Goal: Information Seeking & Learning: Learn about a topic

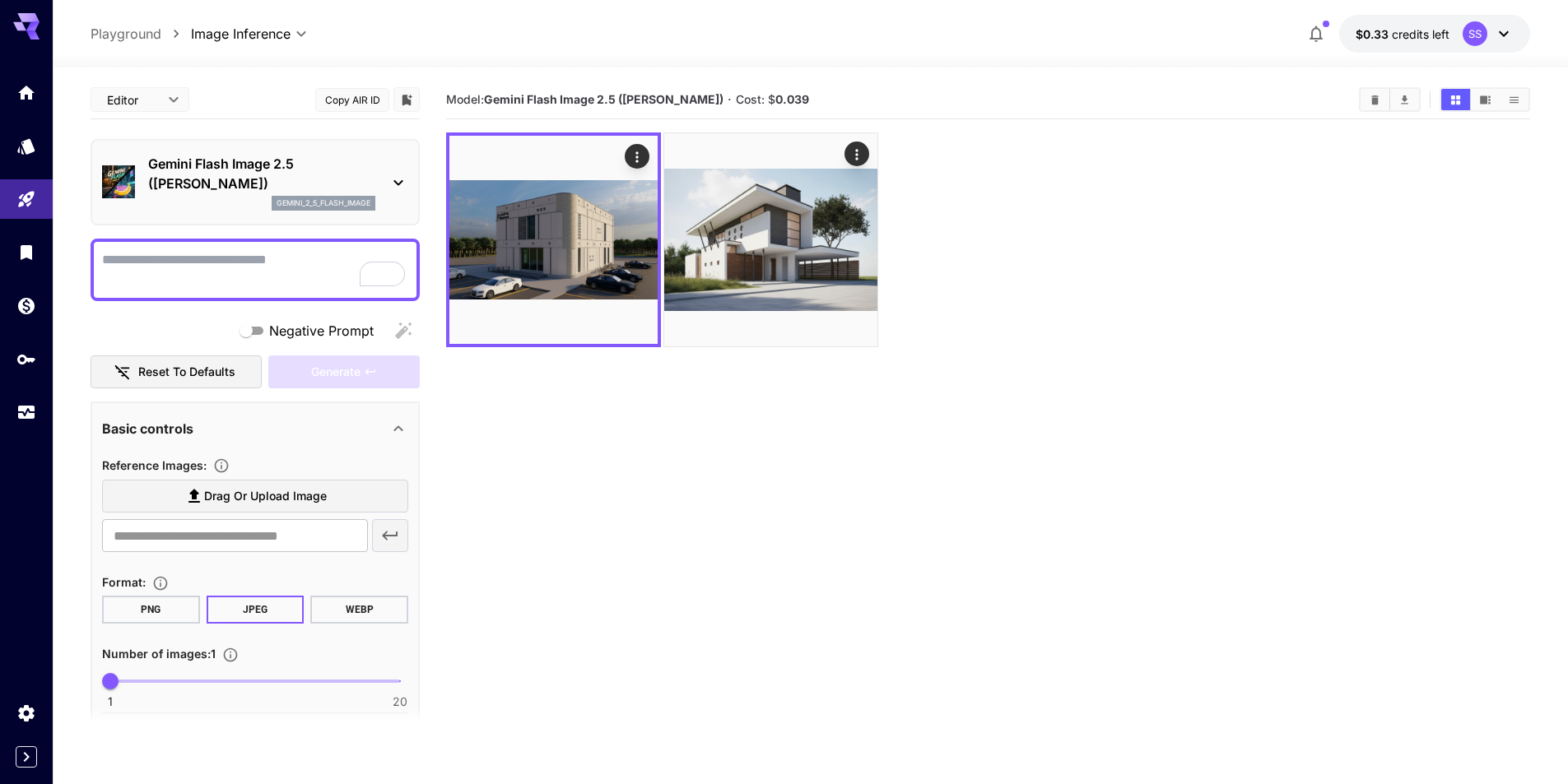
click at [21, 403] on icon "Usage" at bounding box center [26, 412] width 19 height 19
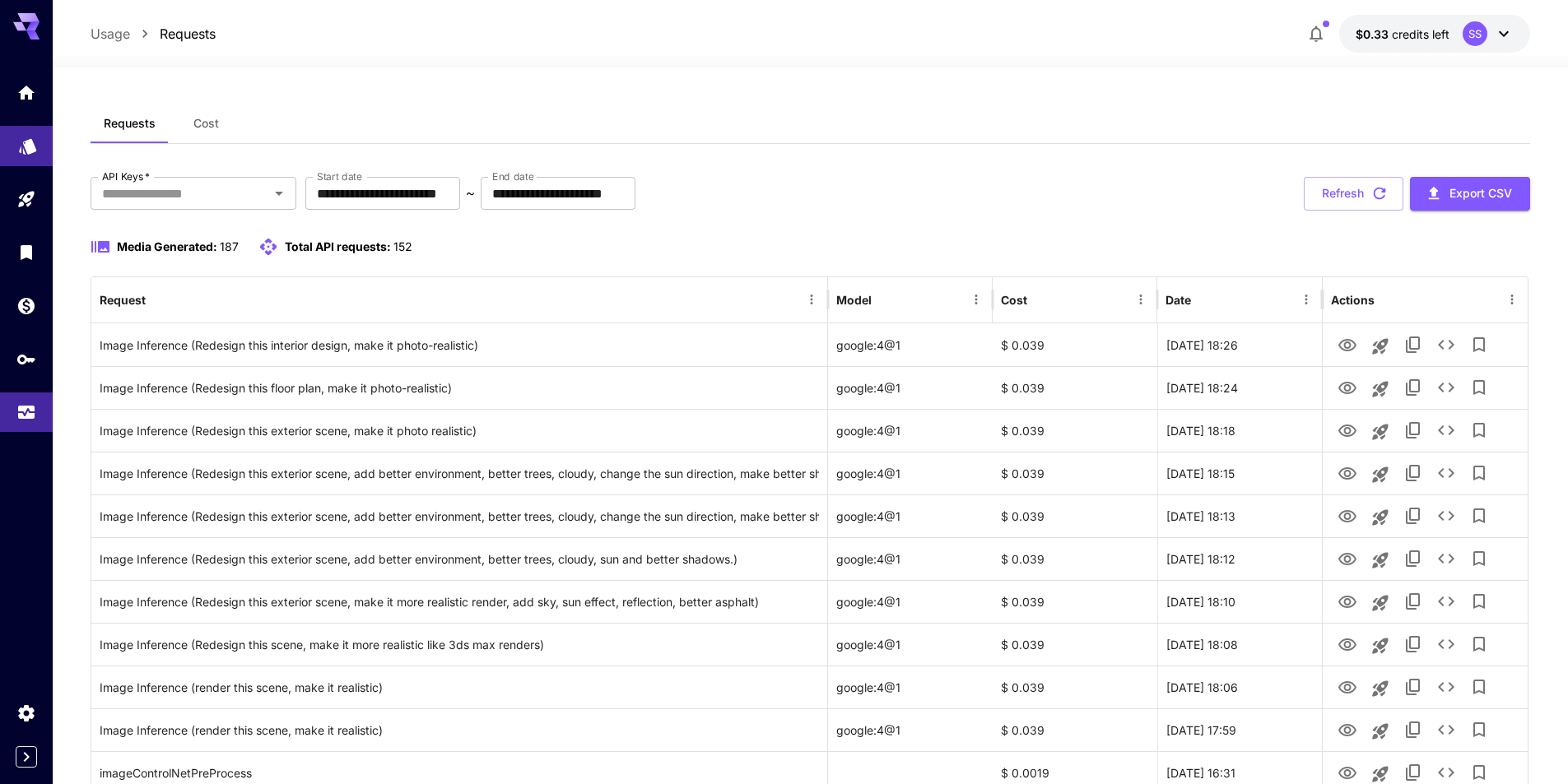
click at [29, 152] on icon "Models" at bounding box center [28, 144] width 19 height 19
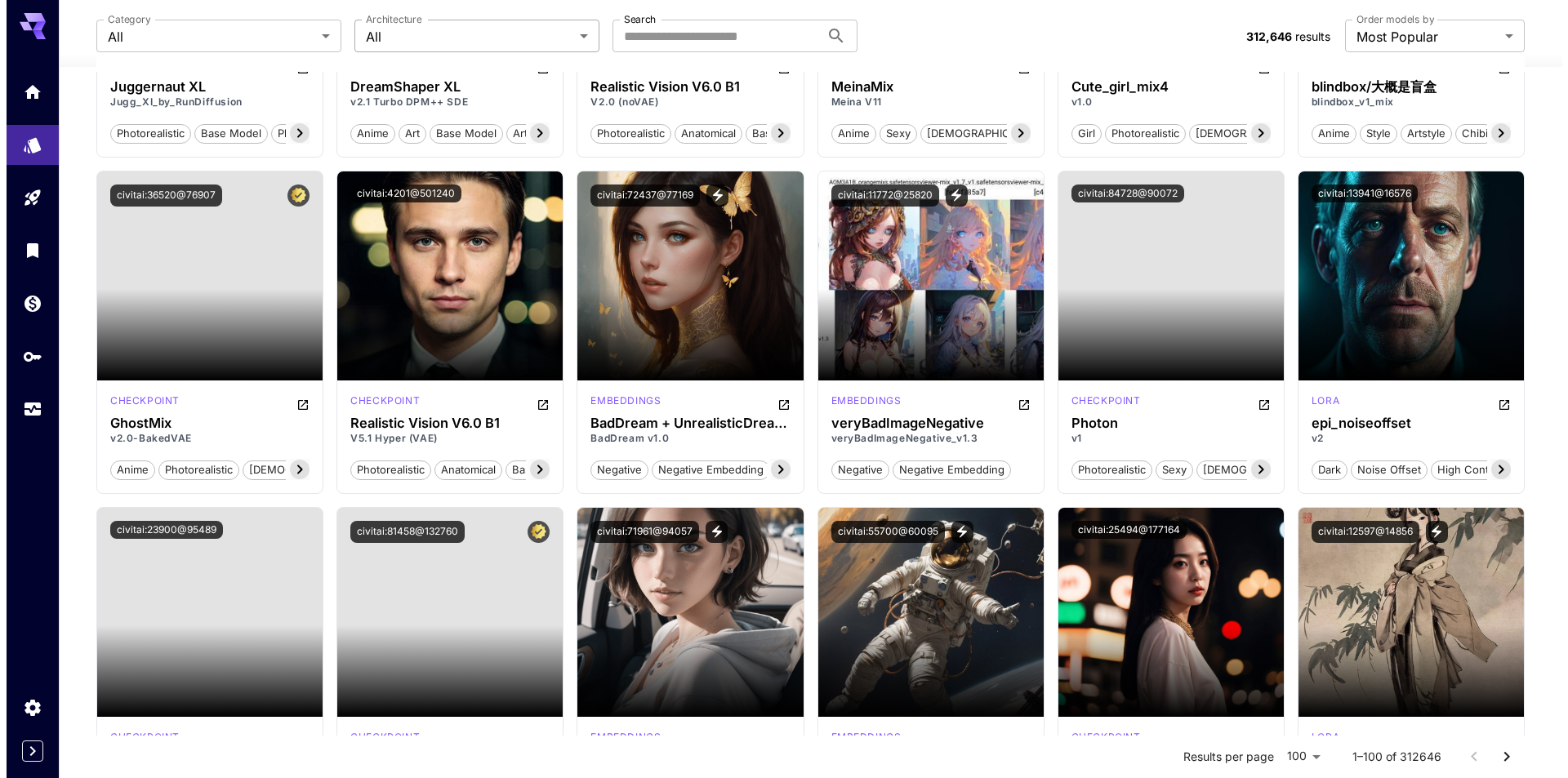
scroll to position [2367, 0]
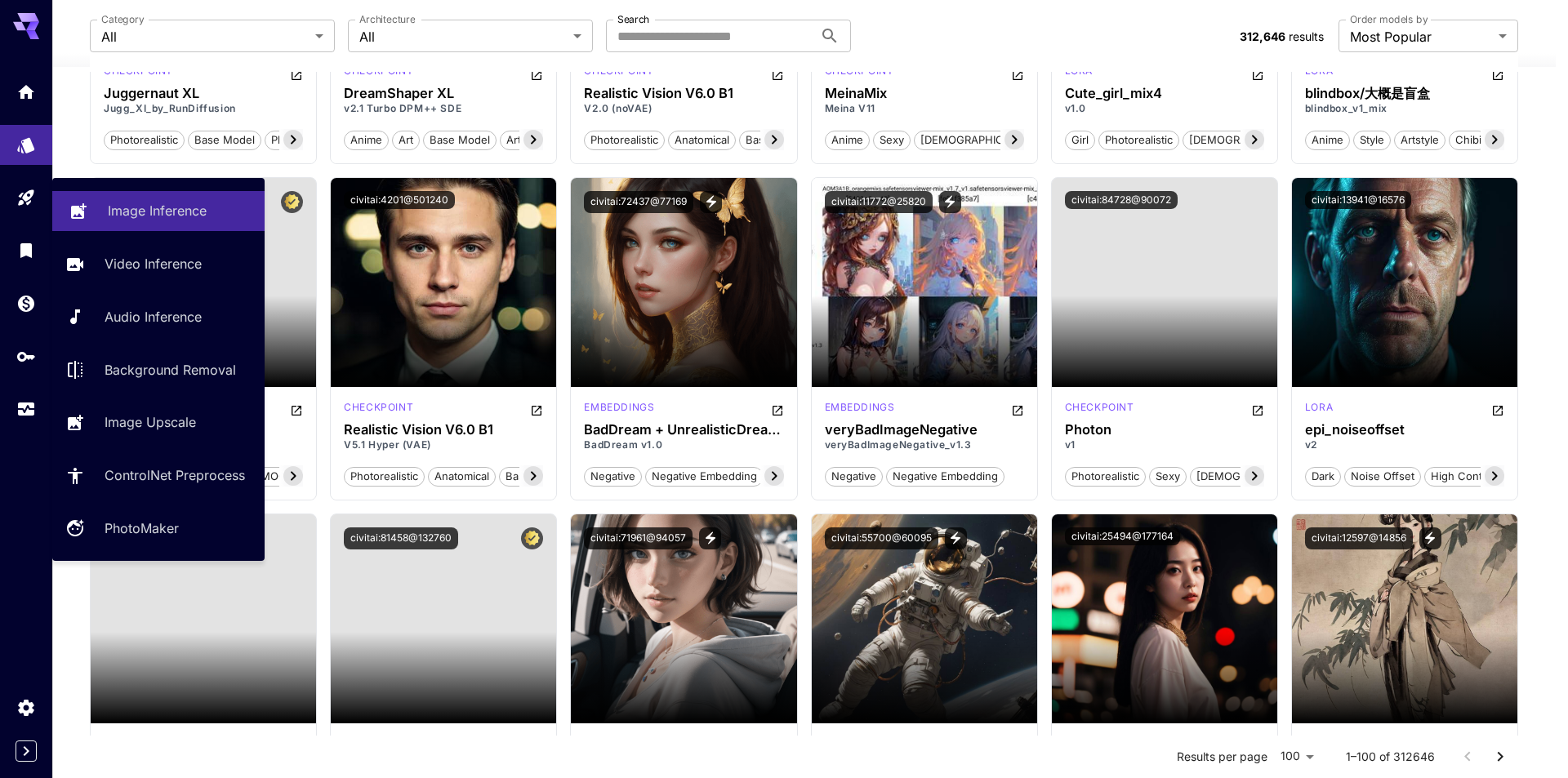
click at [119, 202] on p "Image Inference" at bounding box center [157, 210] width 99 height 19
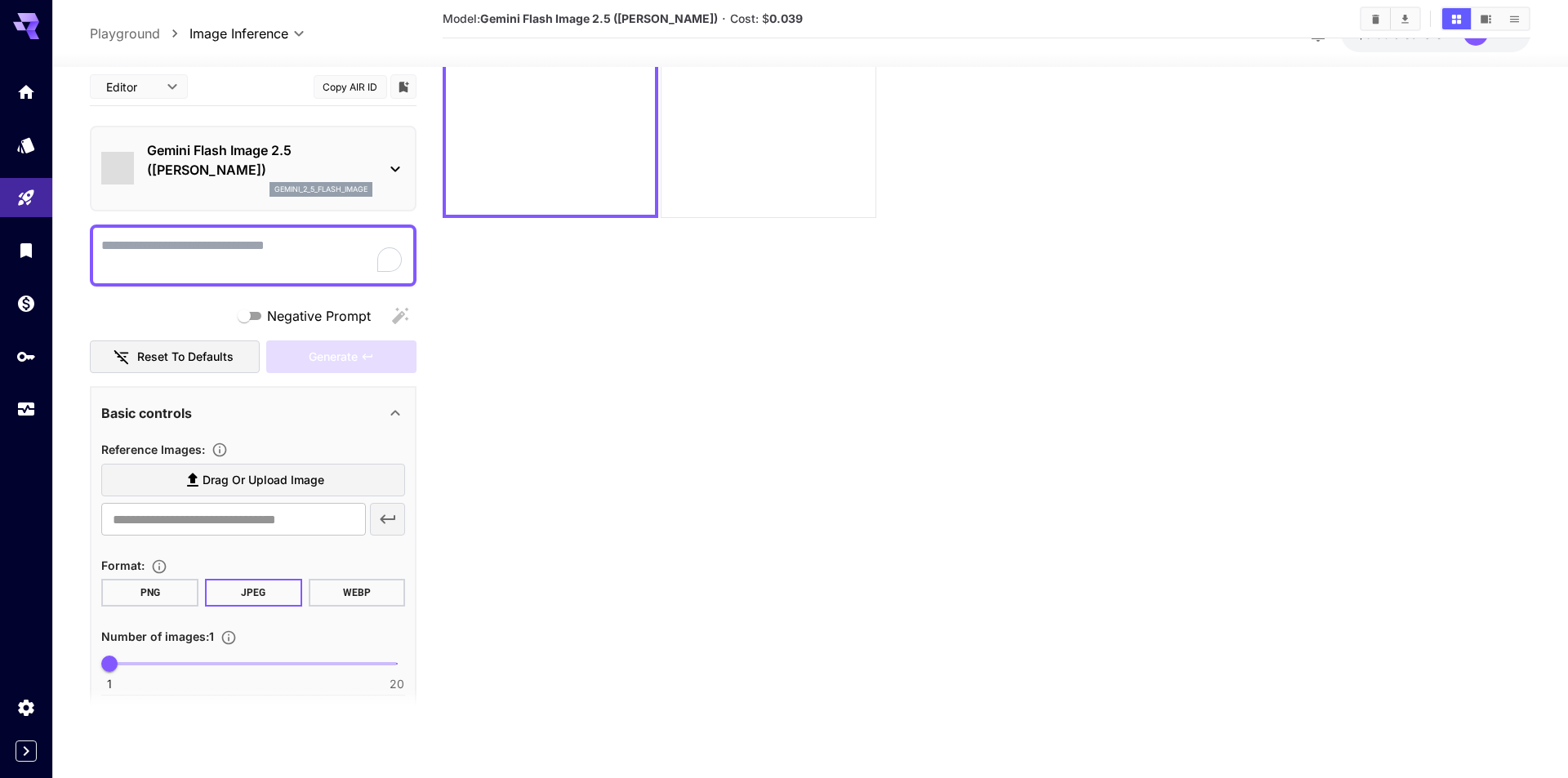
scroll to position [129, 0]
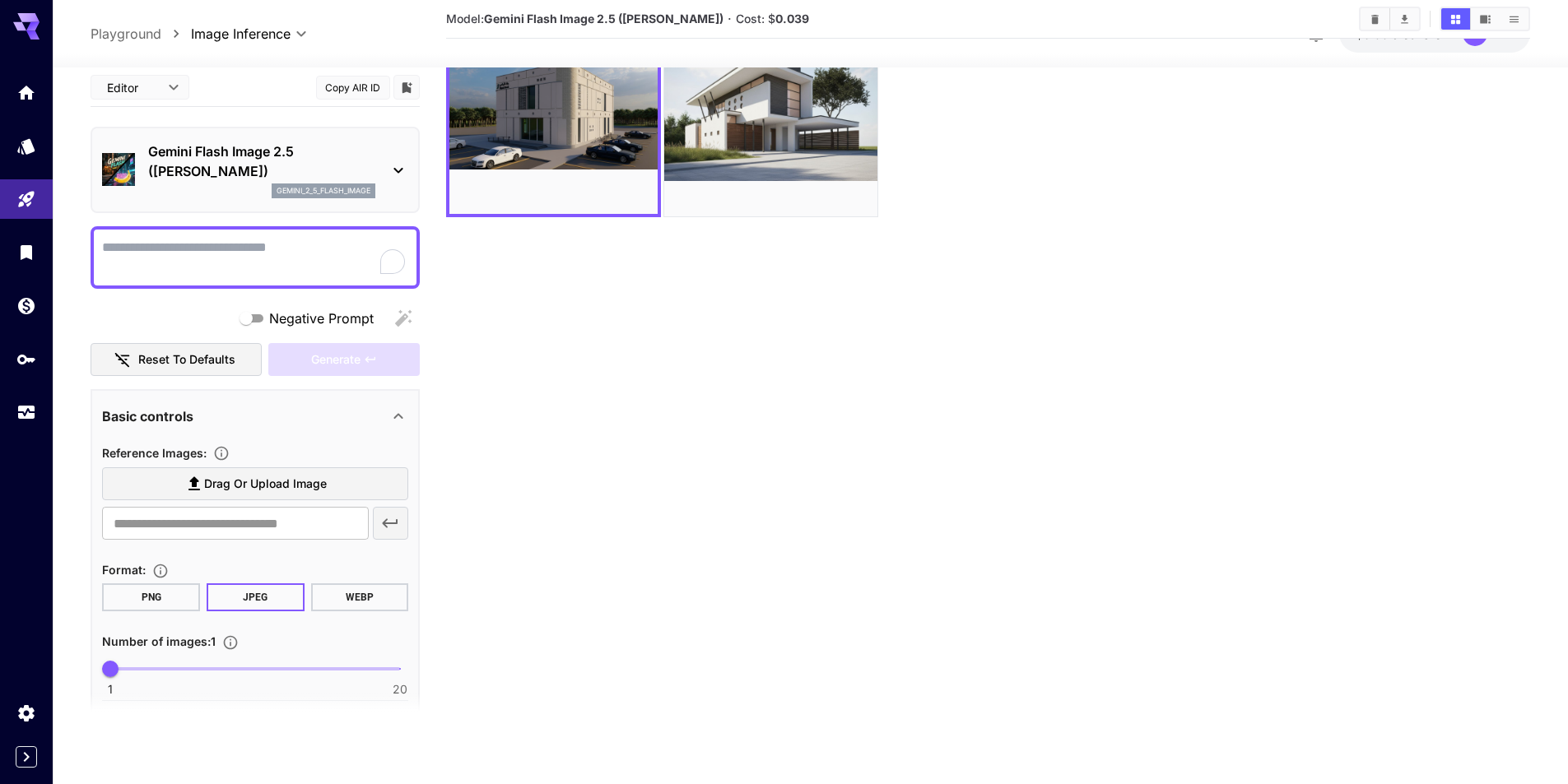
click at [345, 169] on p "Gemini Flash Image 2.5 ([PERSON_NAME])" at bounding box center [261, 161] width 227 height 40
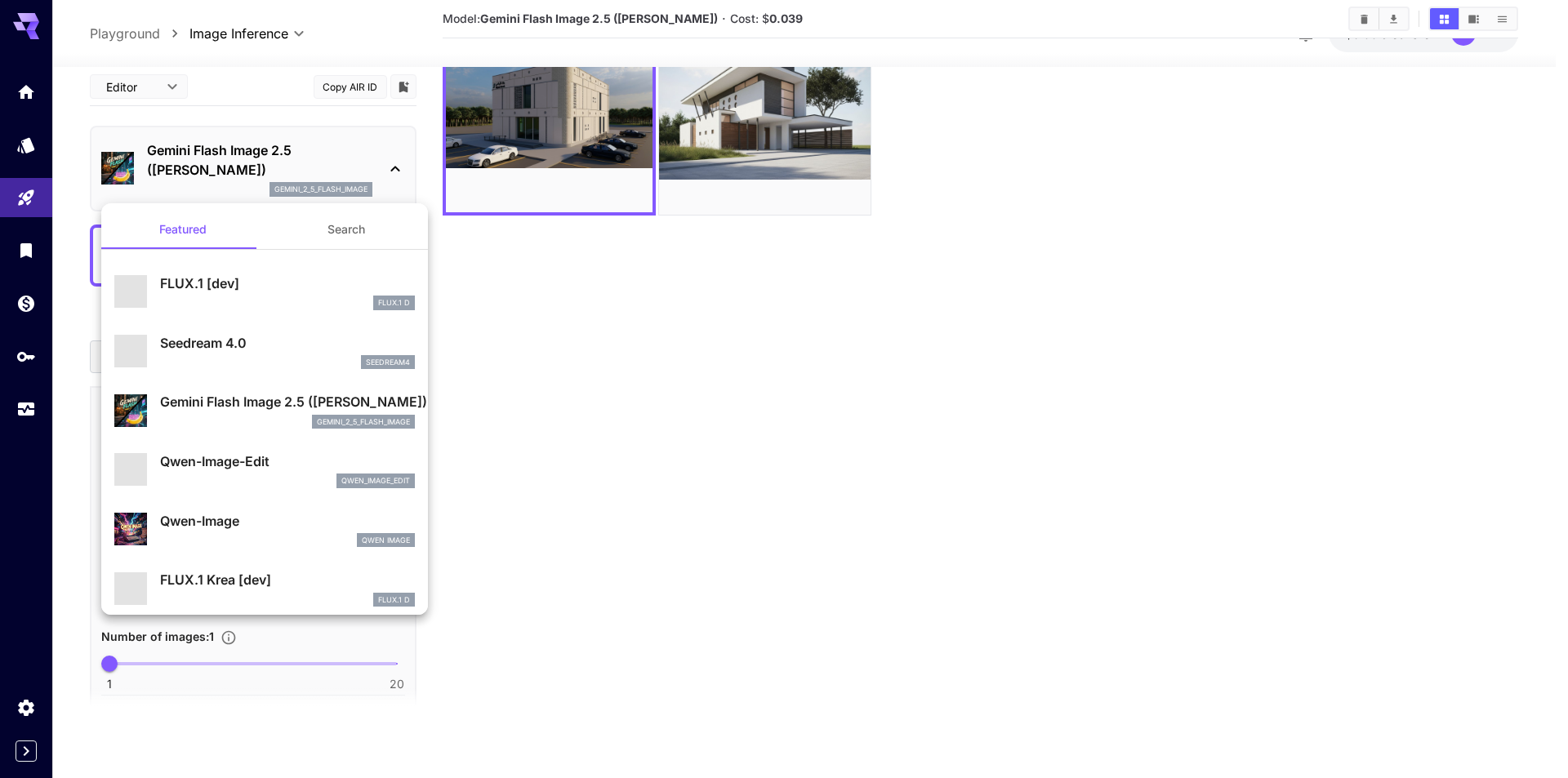
click at [348, 231] on button "Search" at bounding box center [347, 229] width 164 height 39
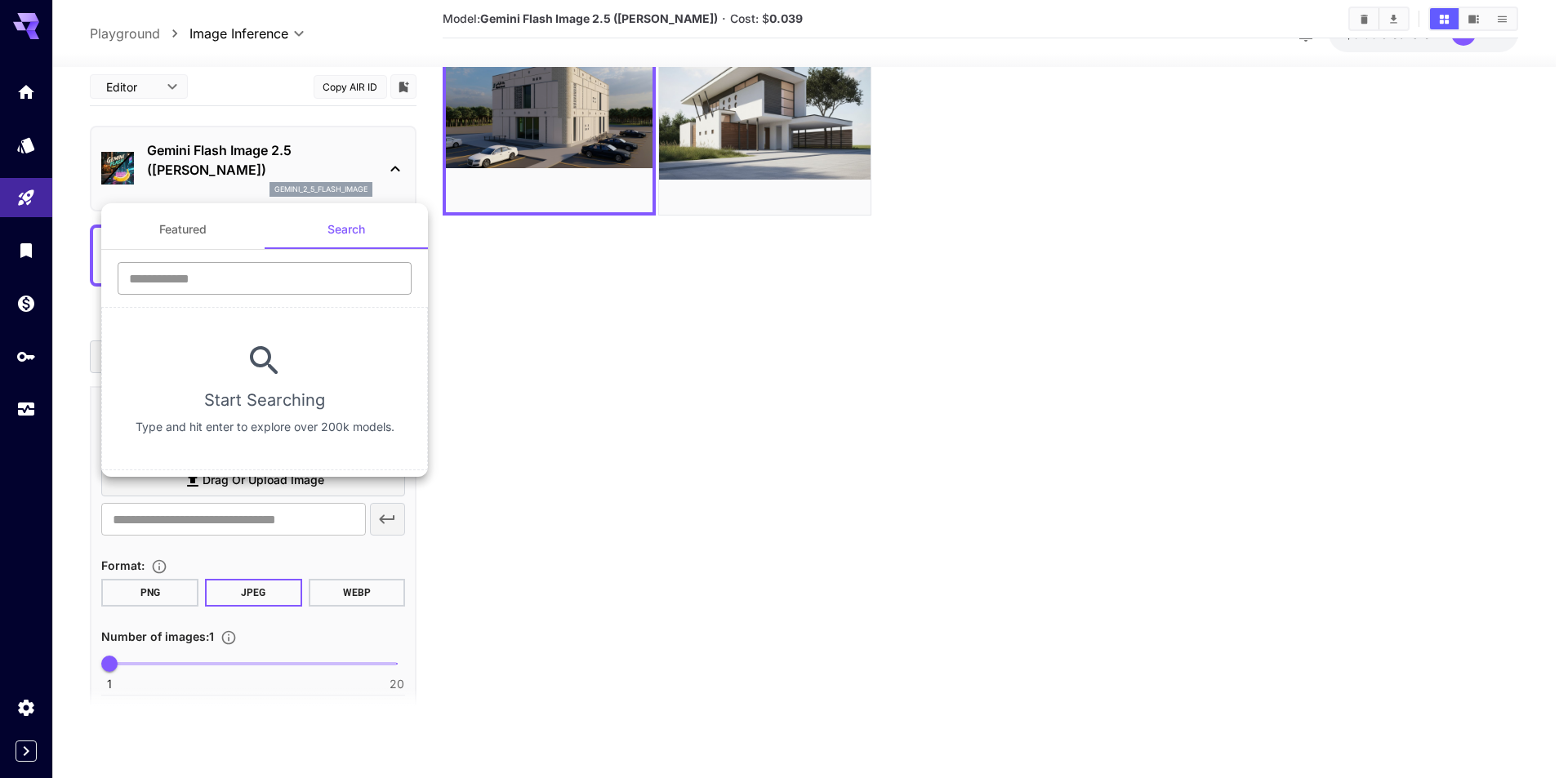
click at [331, 290] on input "text" at bounding box center [265, 278] width 294 height 33
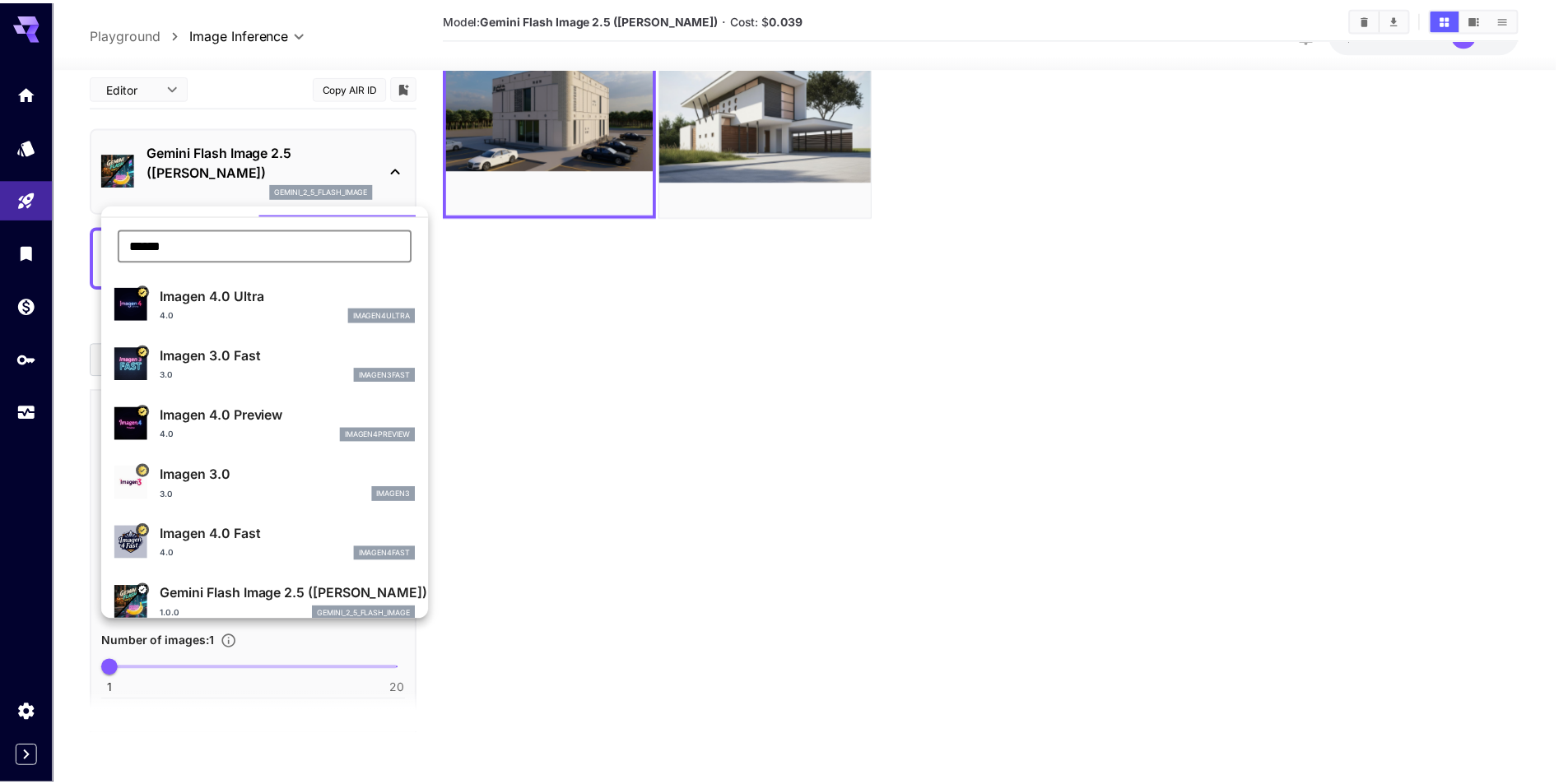
scroll to position [56, 0]
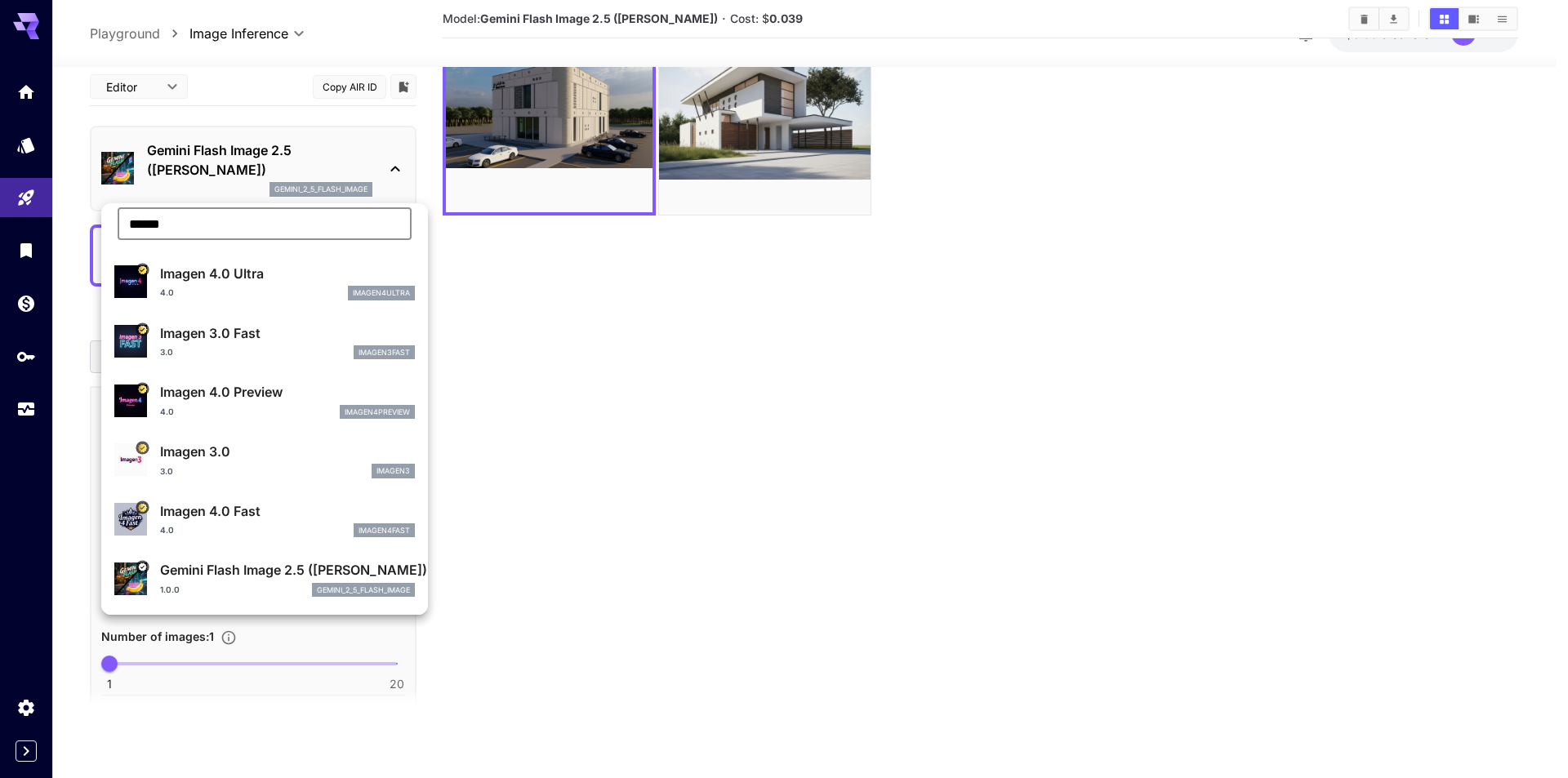
type input "******"
click at [287, 286] on div "4.0 imagen4ultra" at bounding box center [287, 293] width 255 height 15
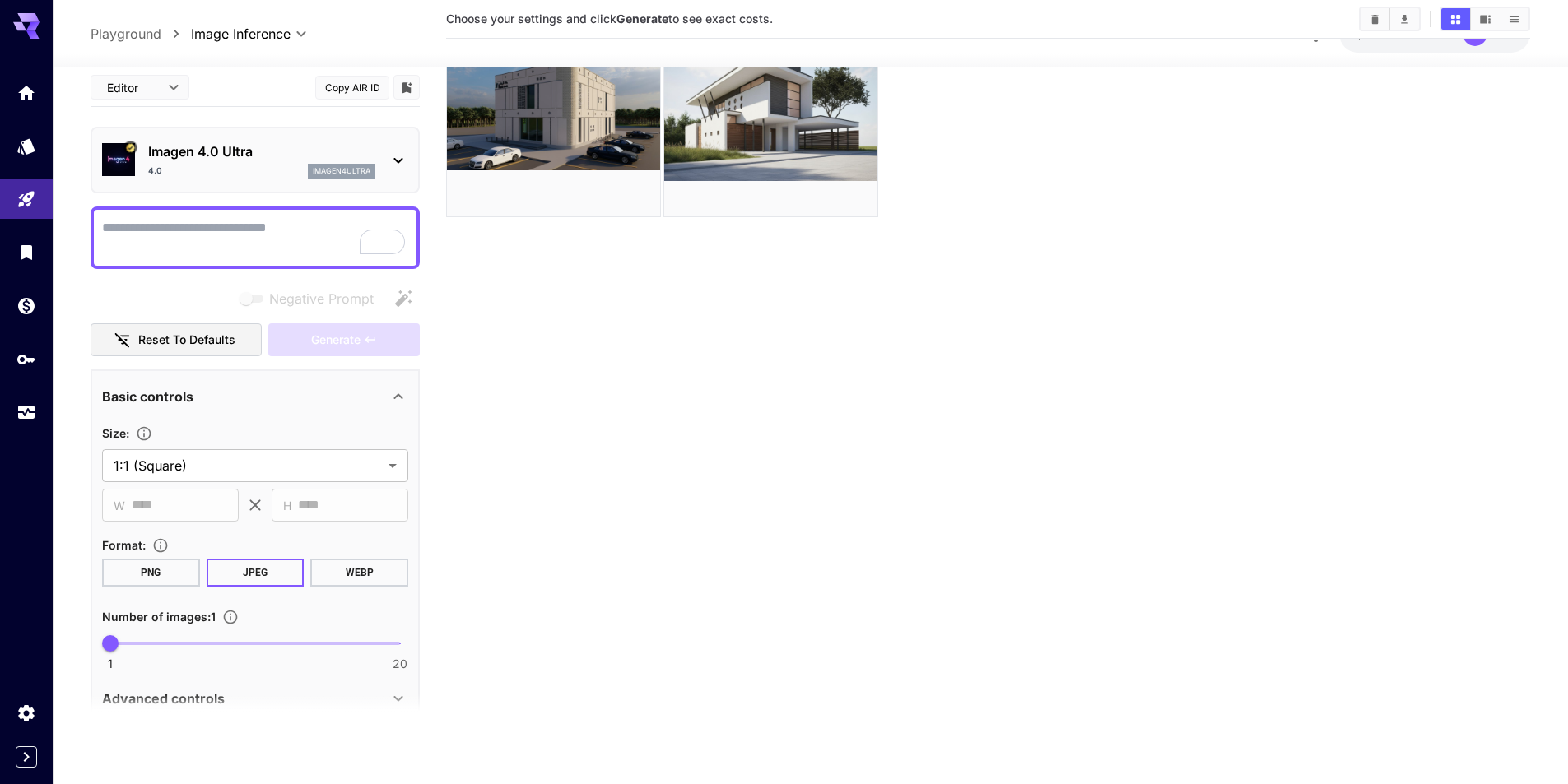
scroll to position [74, 0]
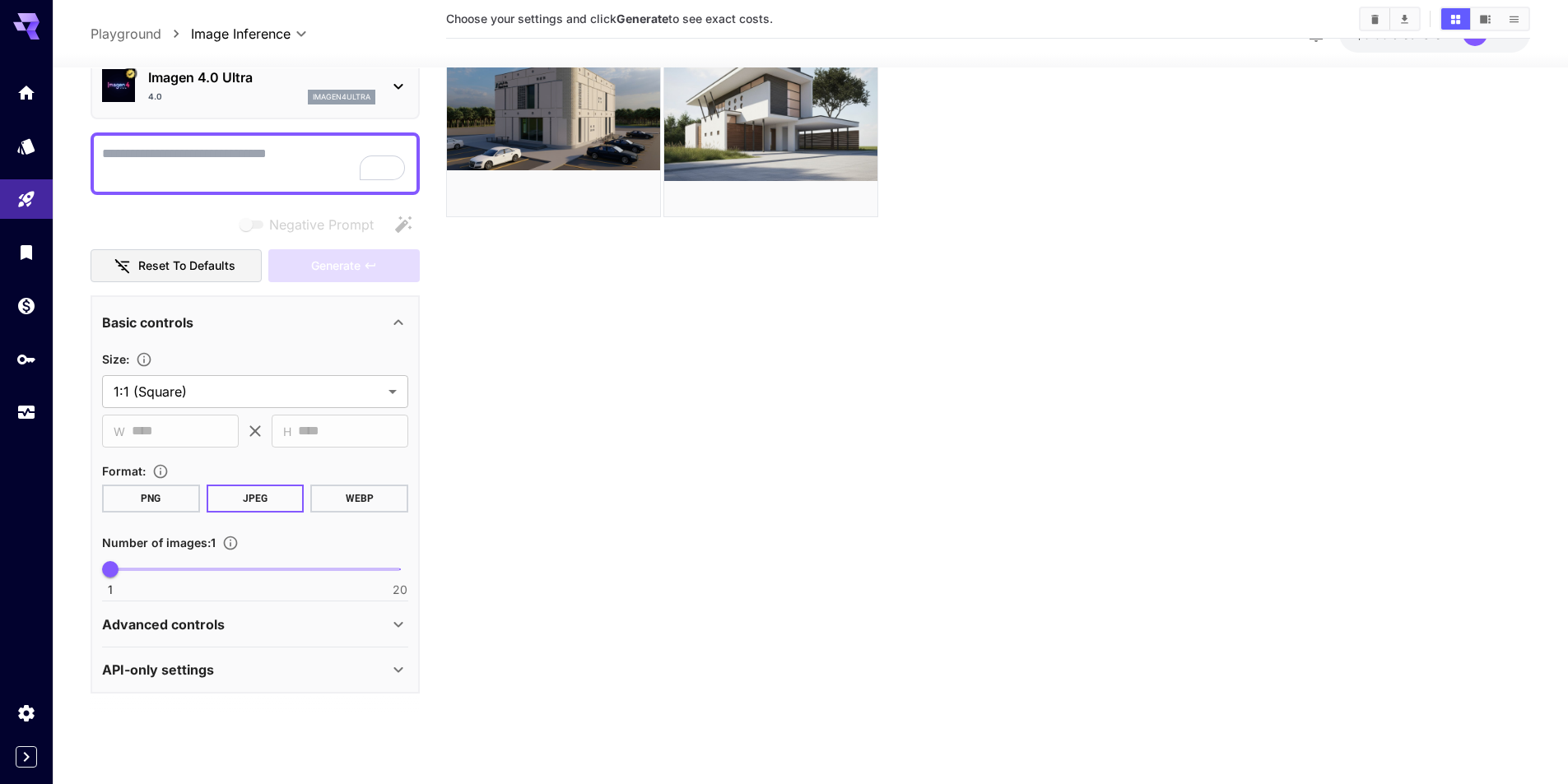
click at [254, 638] on div "Advanced controls" at bounding box center [255, 624] width 307 height 40
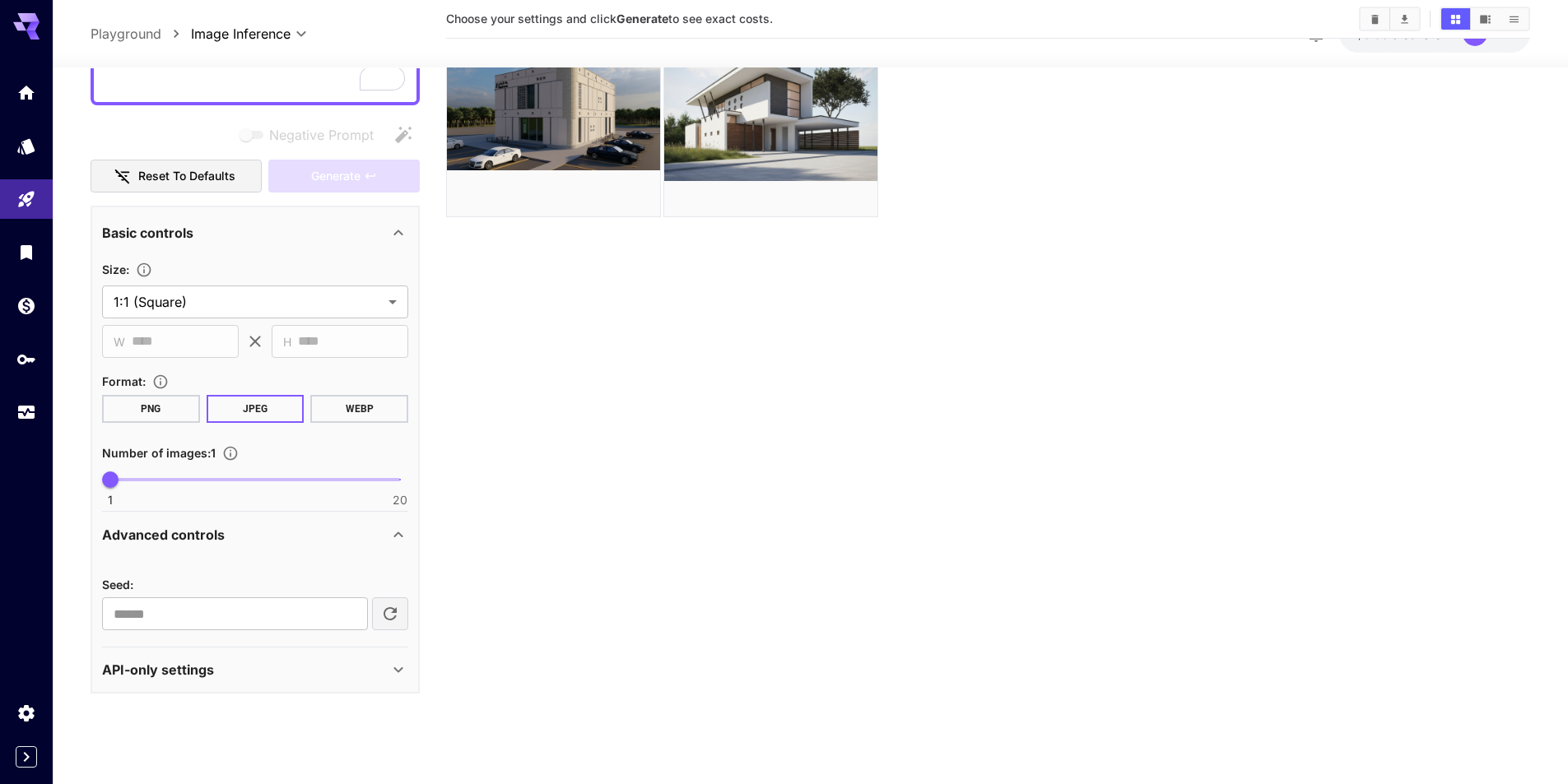
scroll to position [0, 0]
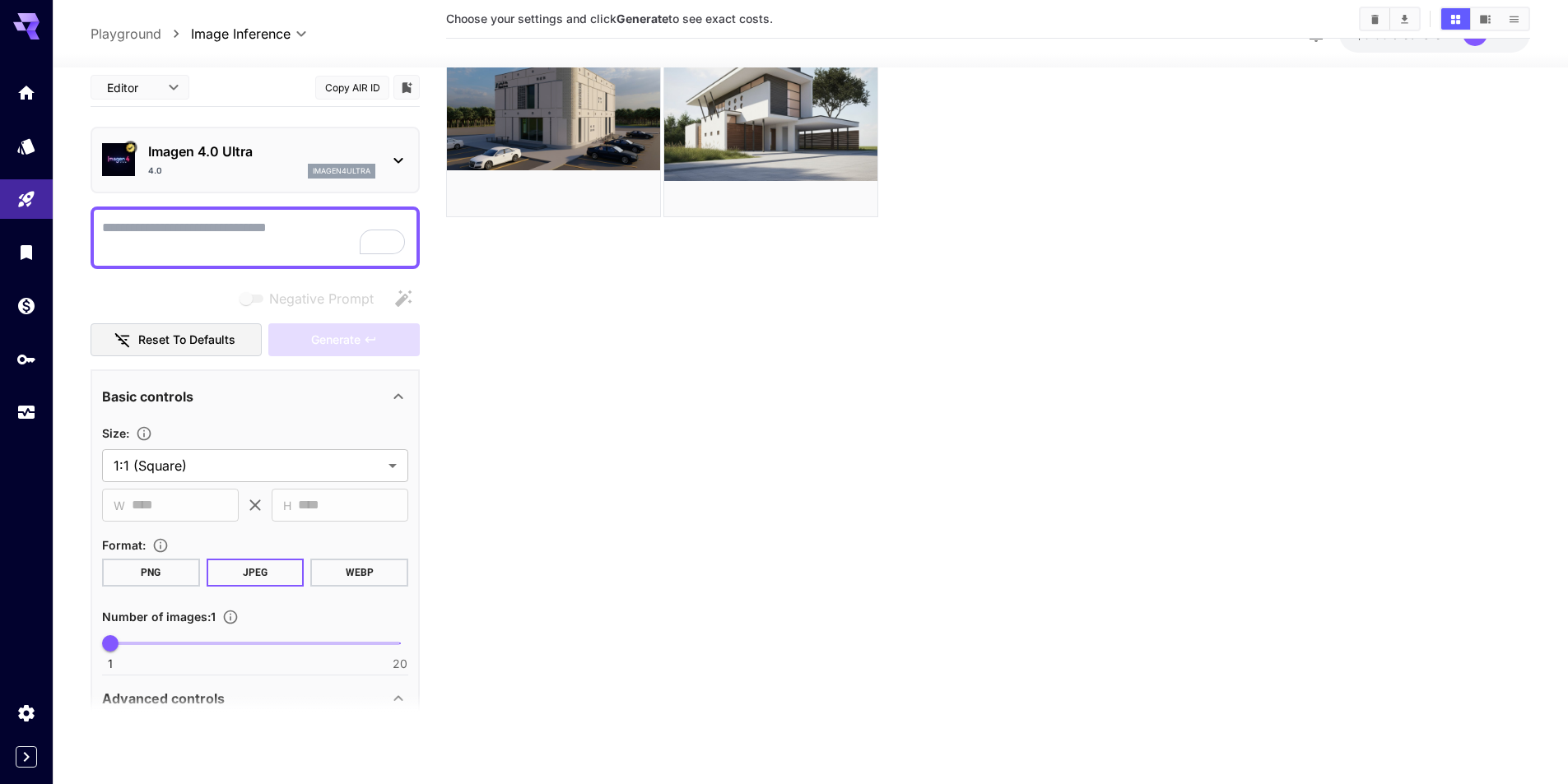
click at [283, 221] on textarea "Negative Prompt" at bounding box center [255, 237] width 307 height 40
type textarea "**********"
click at [367, 351] on button "Generate" at bounding box center [345, 340] width 152 height 33
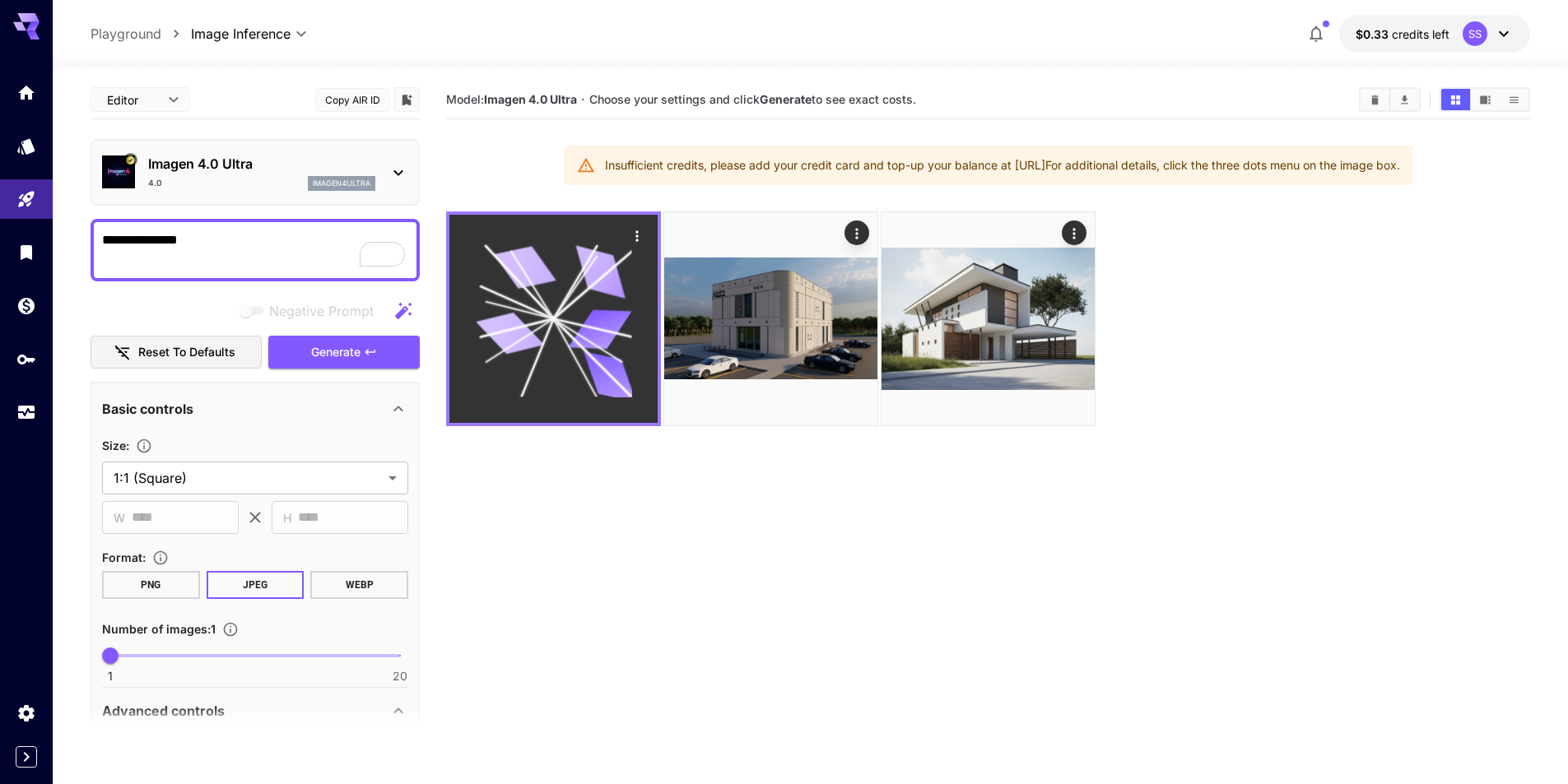
click at [558, 289] on icon at bounding box center [554, 318] width 157 height 156
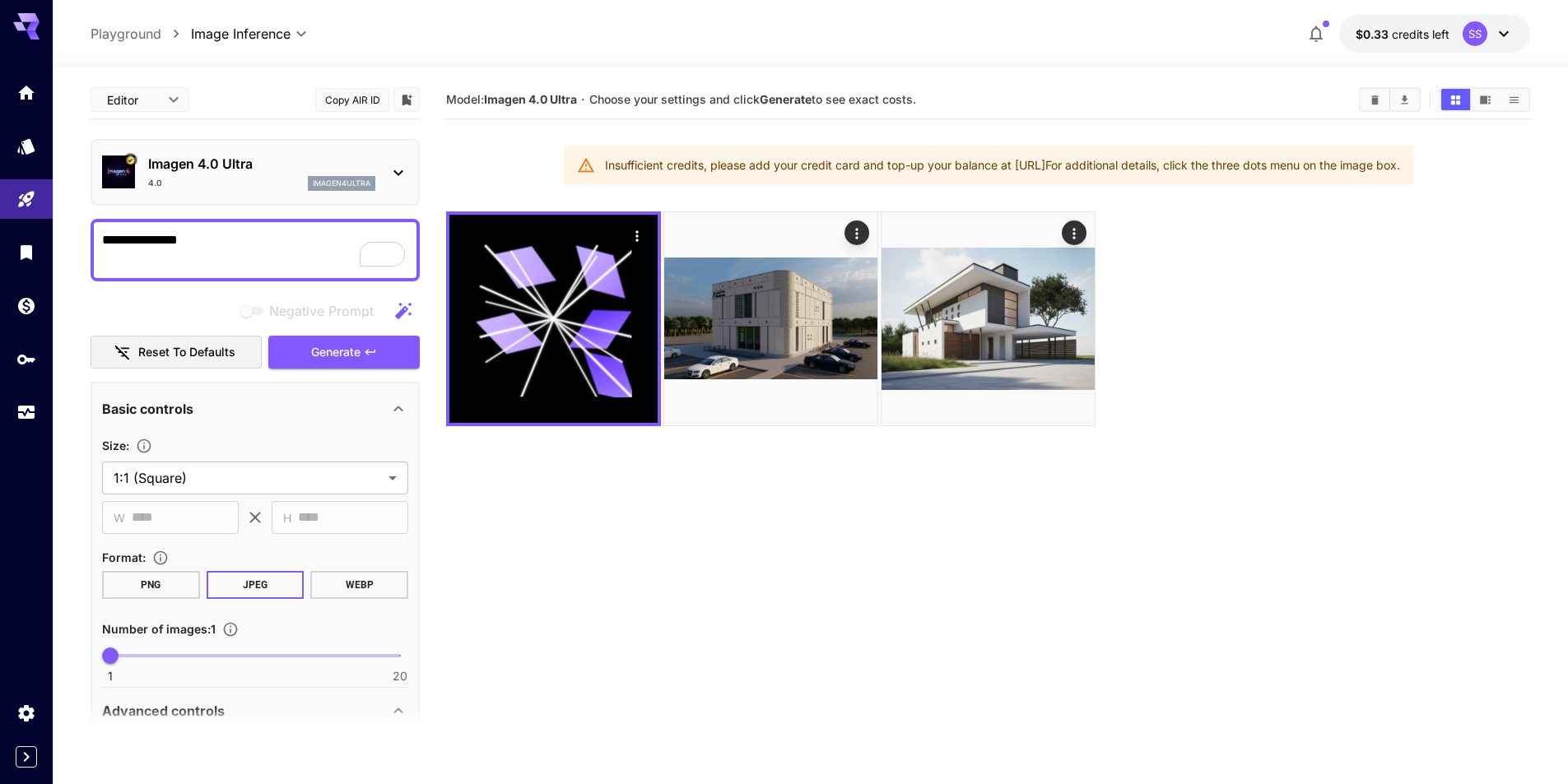
click at [270, 170] on p "Imagen 4.0 Ultra" at bounding box center [261, 163] width 227 height 19
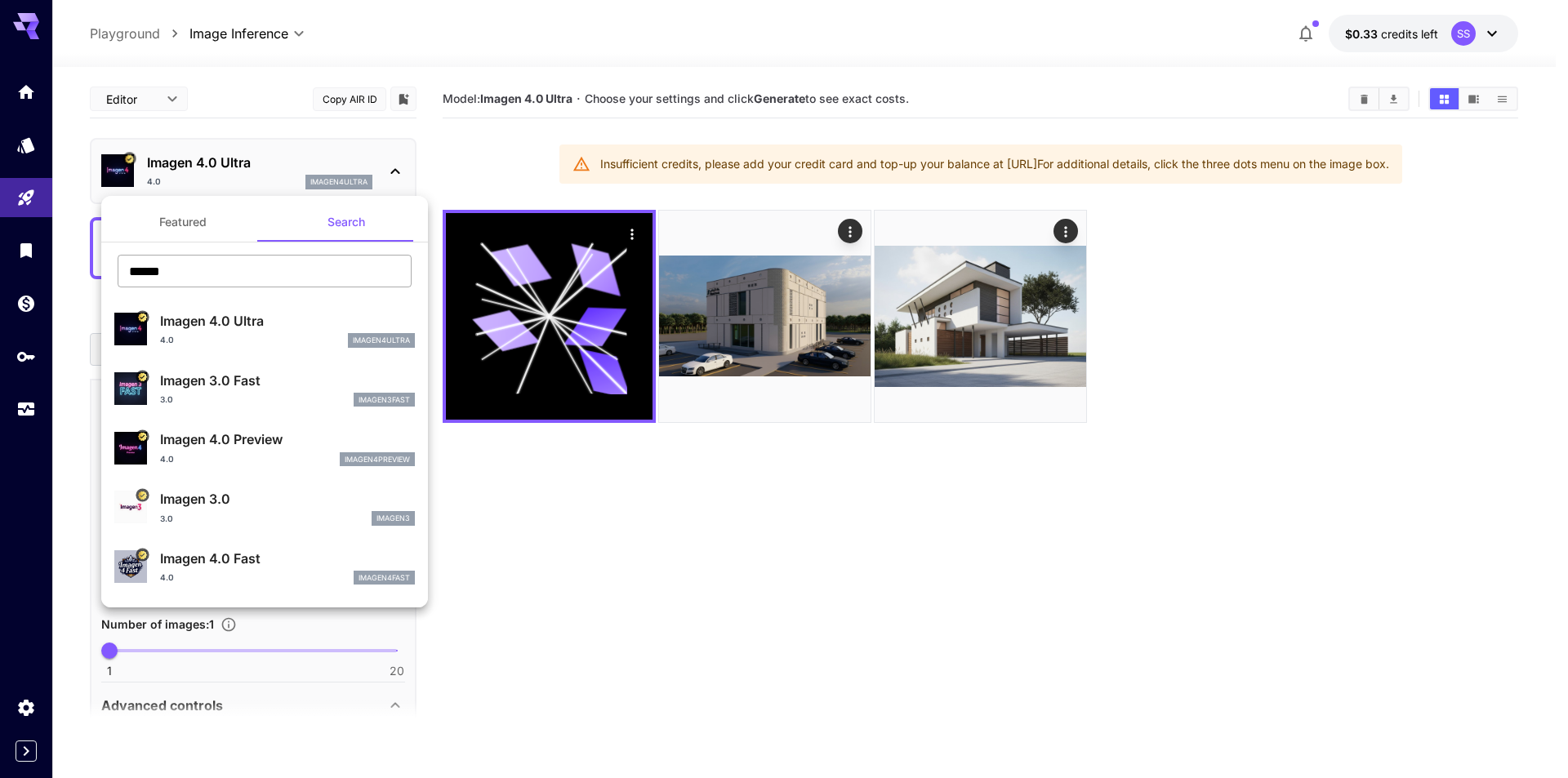
click at [256, 275] on input "******" at bounding box center [265, 271] width 294 height 33
click at [259, 415] on li "Imagen 3.0 Fast 3.0 imagen3fast" at bounding box center [264, 389] width 326 height 60
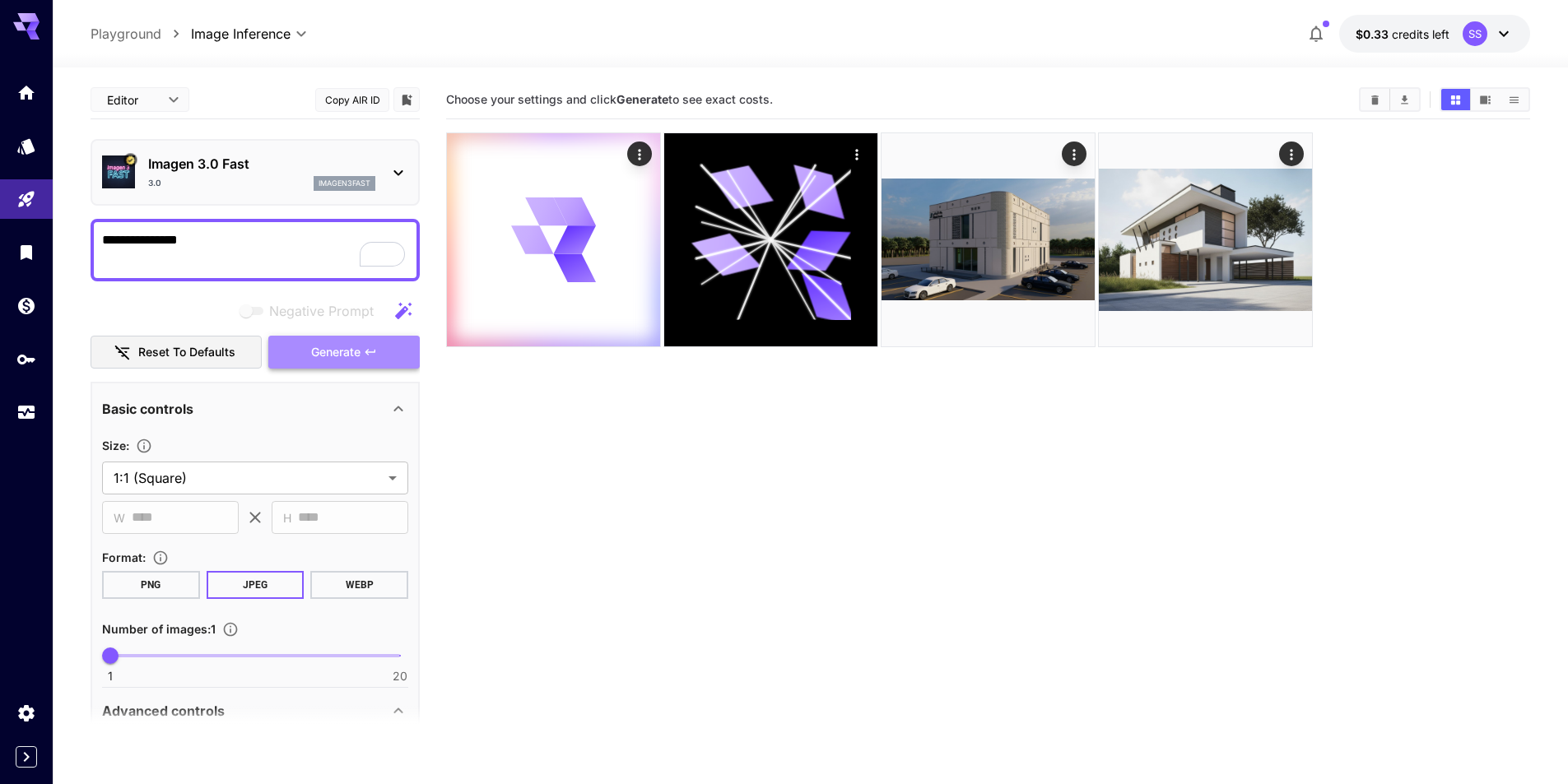
click at [358, 347] on span "Generate" at bounding box center [335, 353] width 49 height 20
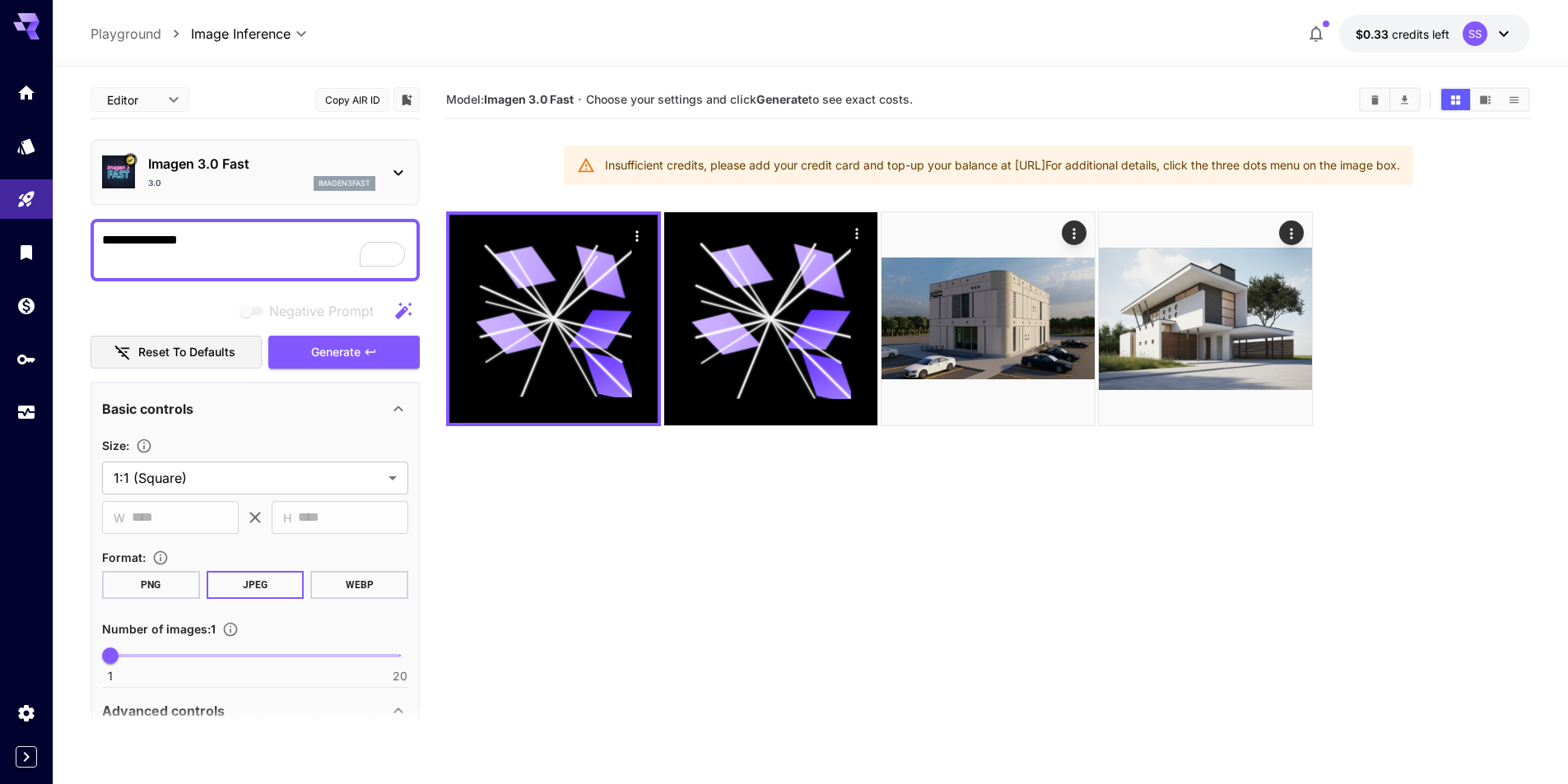
click at [301, 159] on p "Imagen 3.0 Fast" at bounding box center [261, 163] width 227 height 19
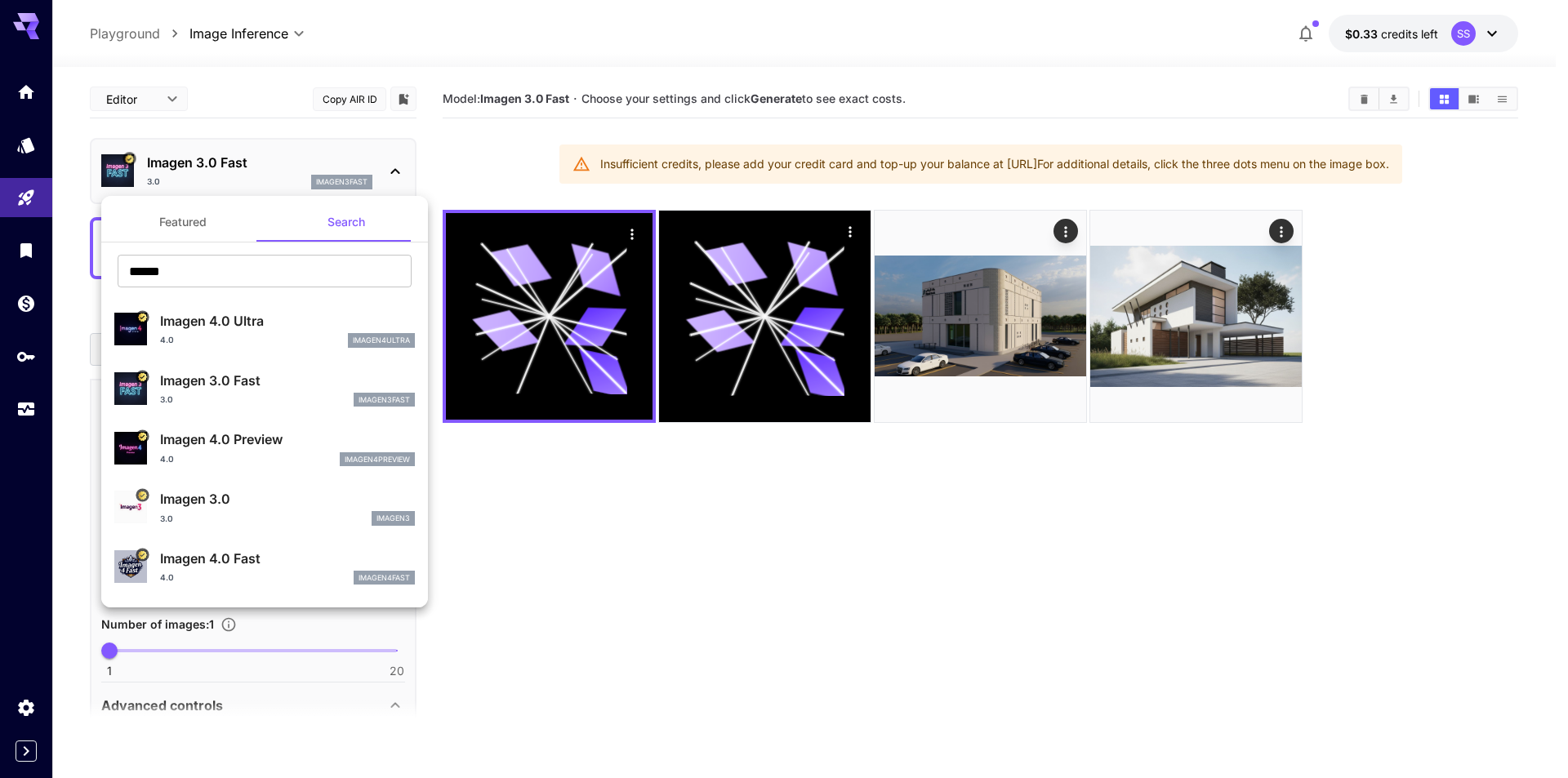
click at [236, 489] on p "Imagen 3.0" at bounding box center [287, 498] width 255 height 19
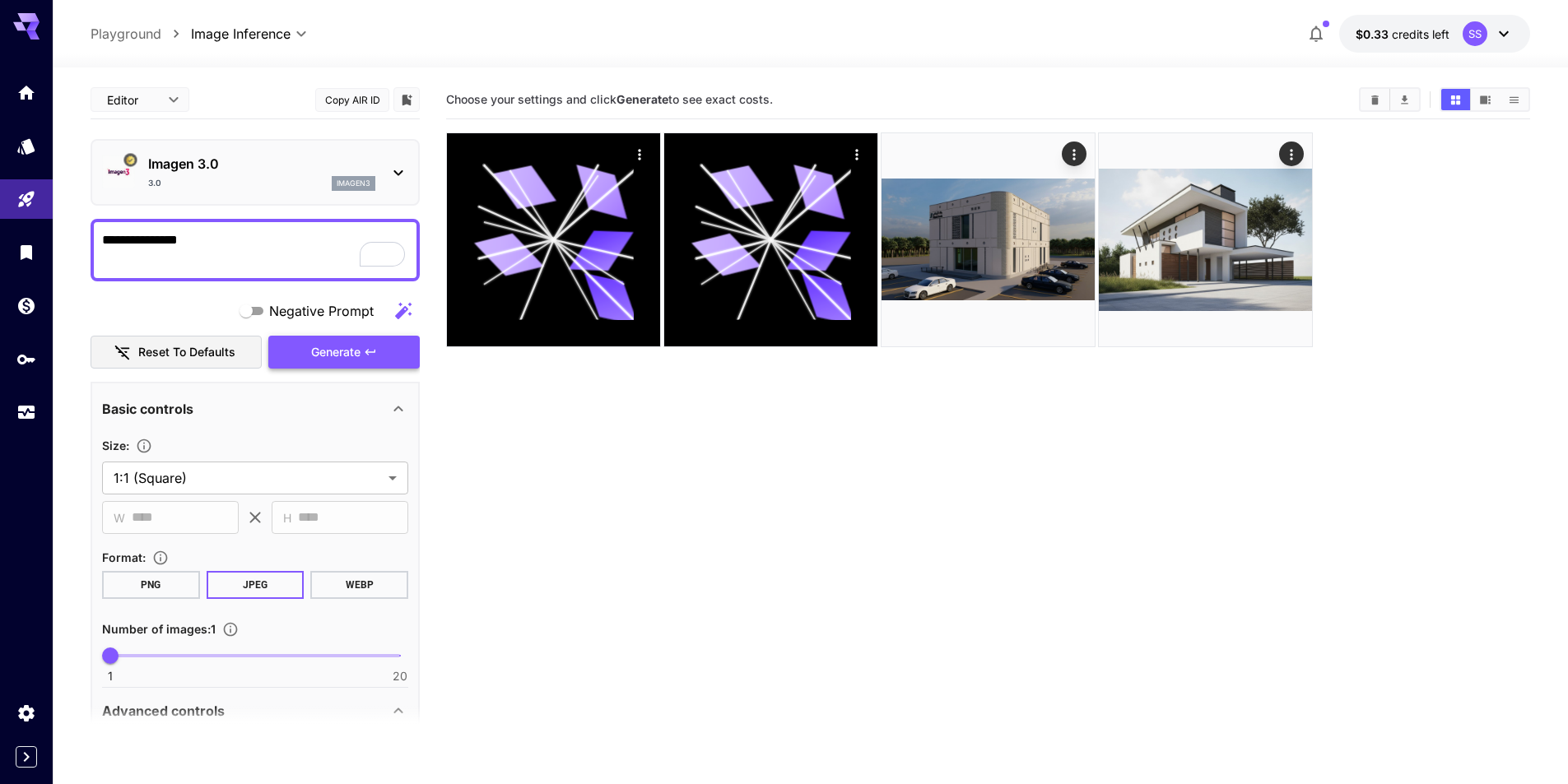
click at [347, 359] on span "Generate" at bounding box center [335, 353] width 49 height 20
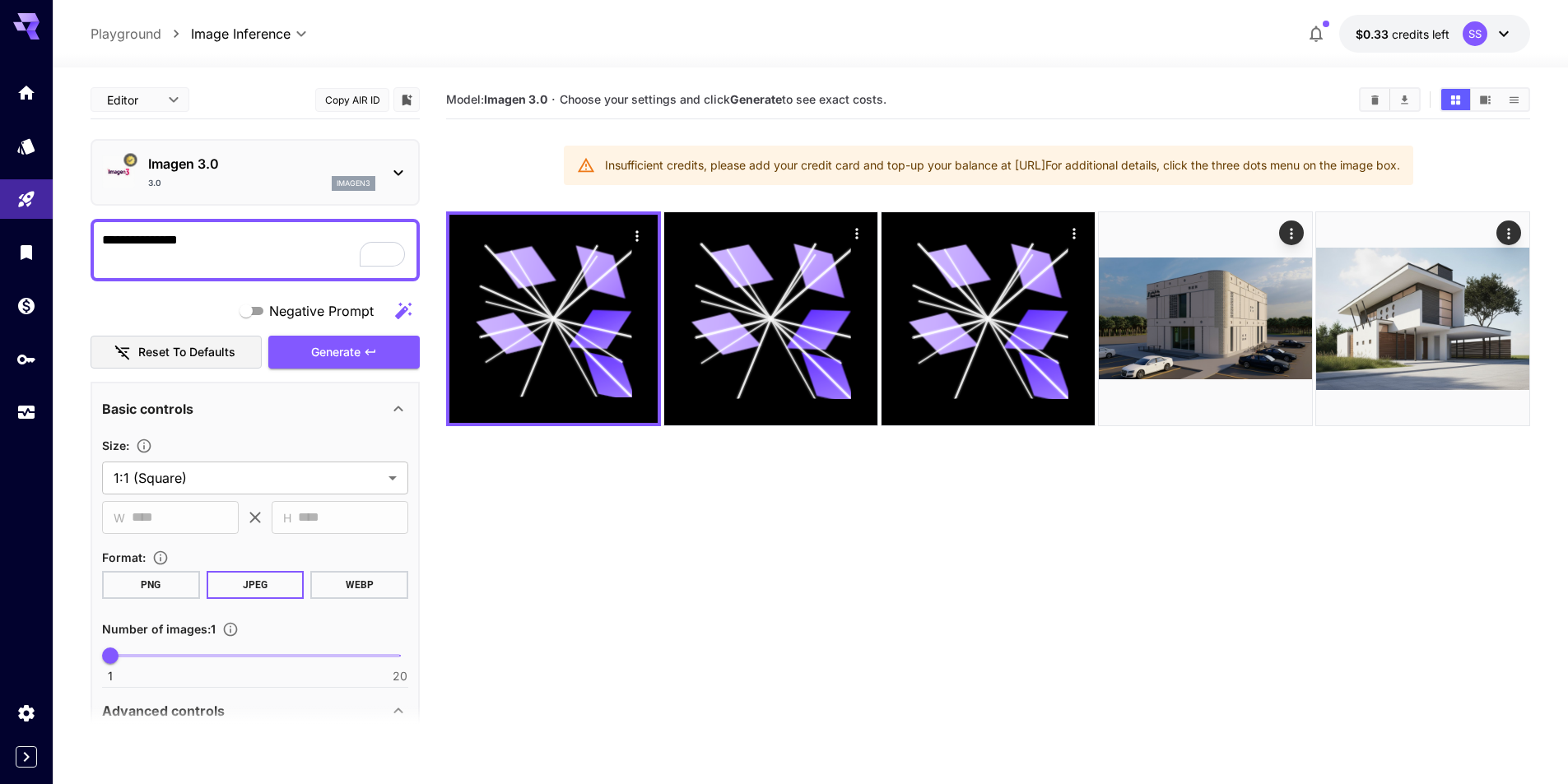
click at [336, 180] on div "imagen3" at bounding box center [353, 183] width 44 height 15
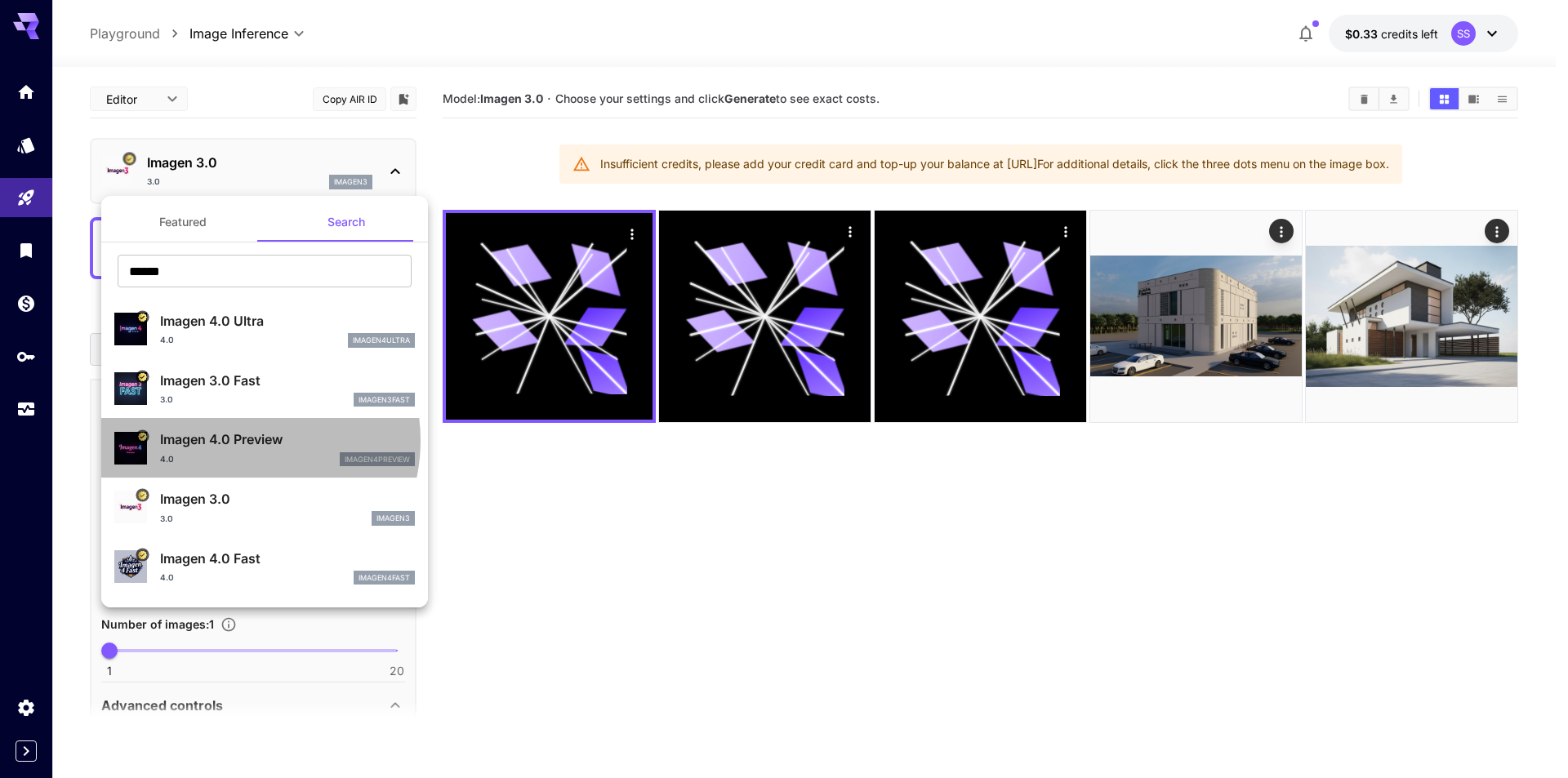
click at [244, 440] on p "Imagen 4.0 Preview" at bounding box center [287, 438] width 255 height 19
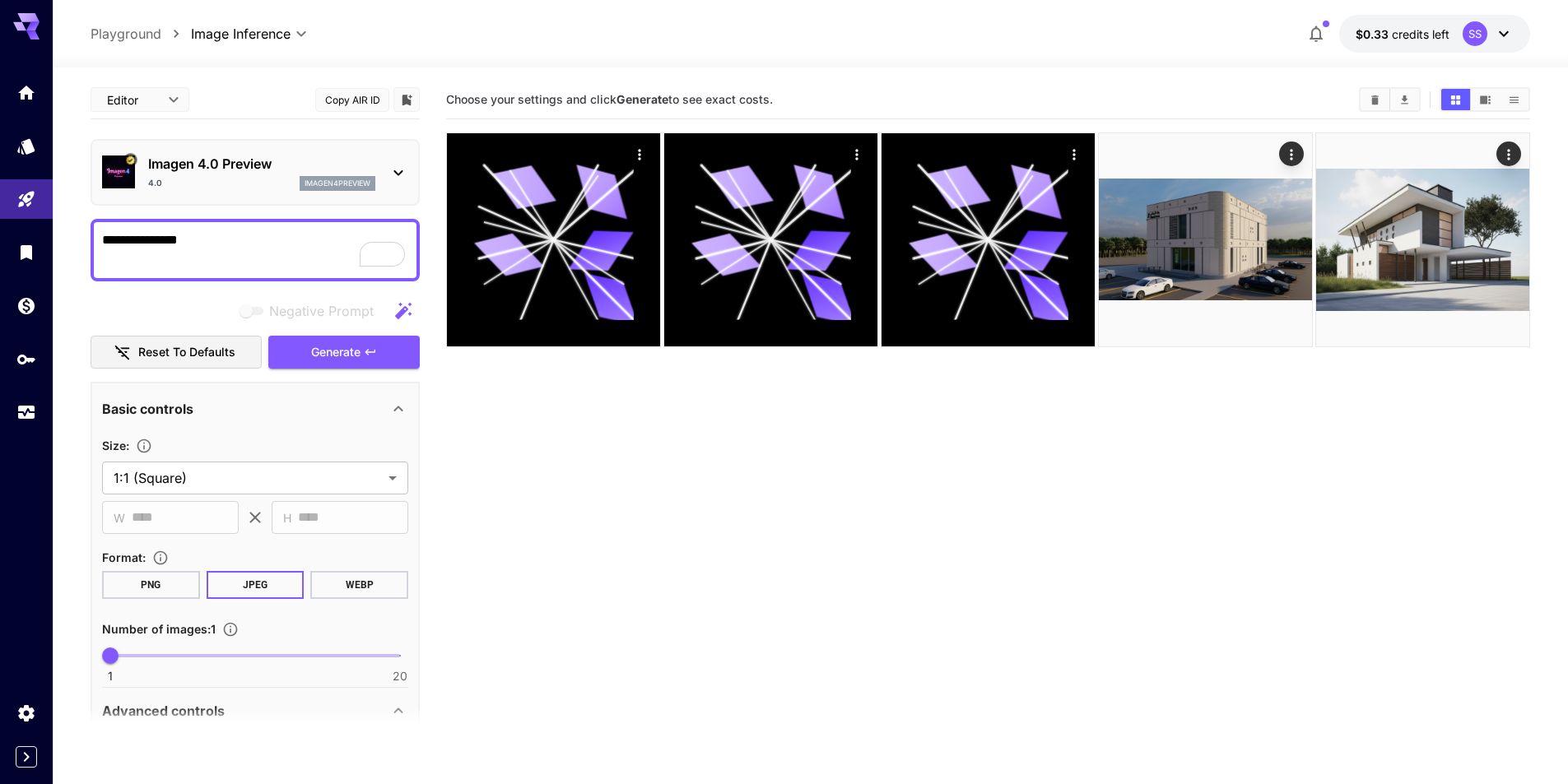
click at [304, 153] on div "Imagen 4.0 Preview 4.0 imagen4preview" at bounding box center [255, 172] width 307 height 50
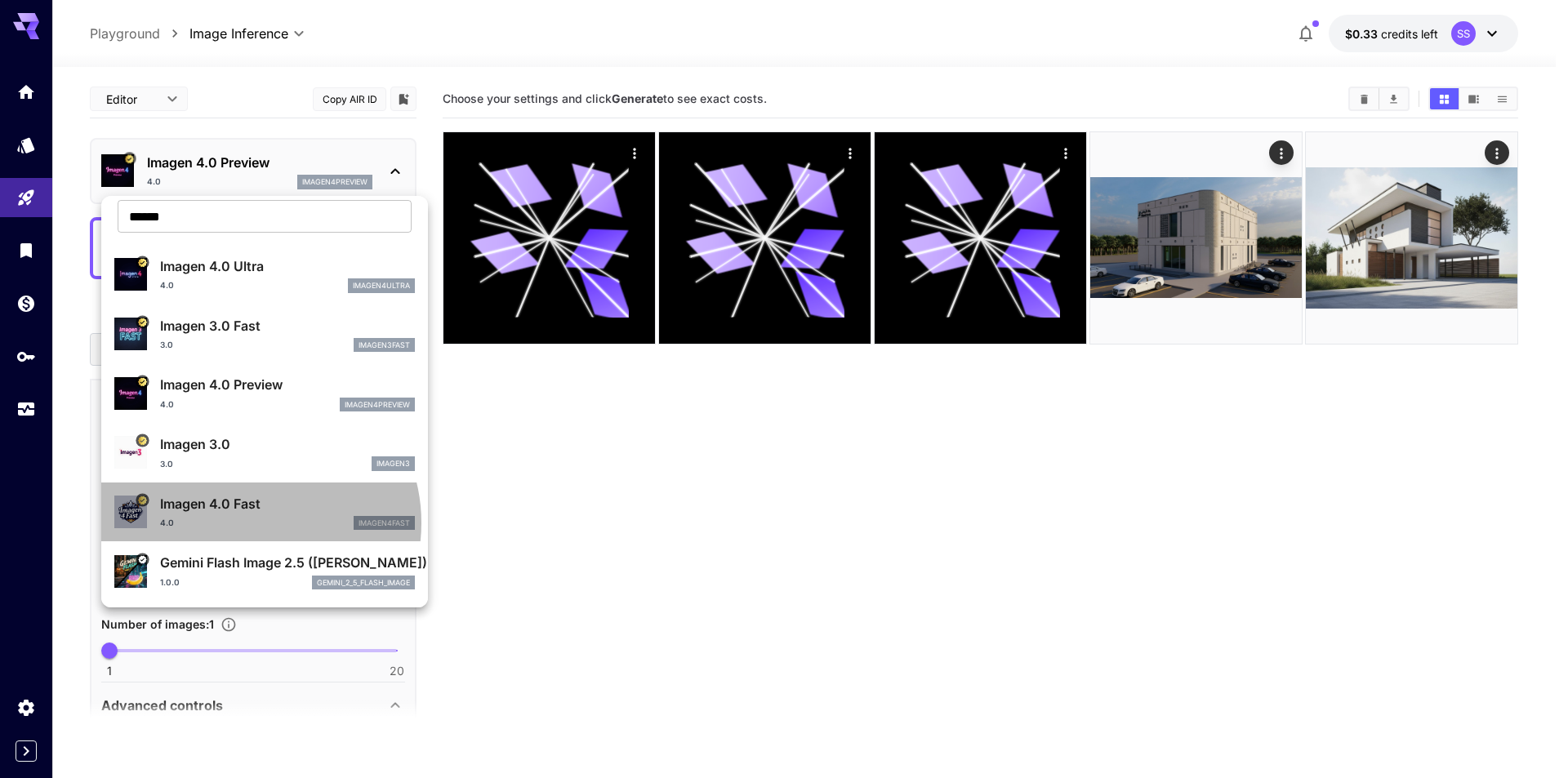
click at [253, 524] on div "4.0 imagen4fast" at bounding box center [287, 524] width 255 height 15
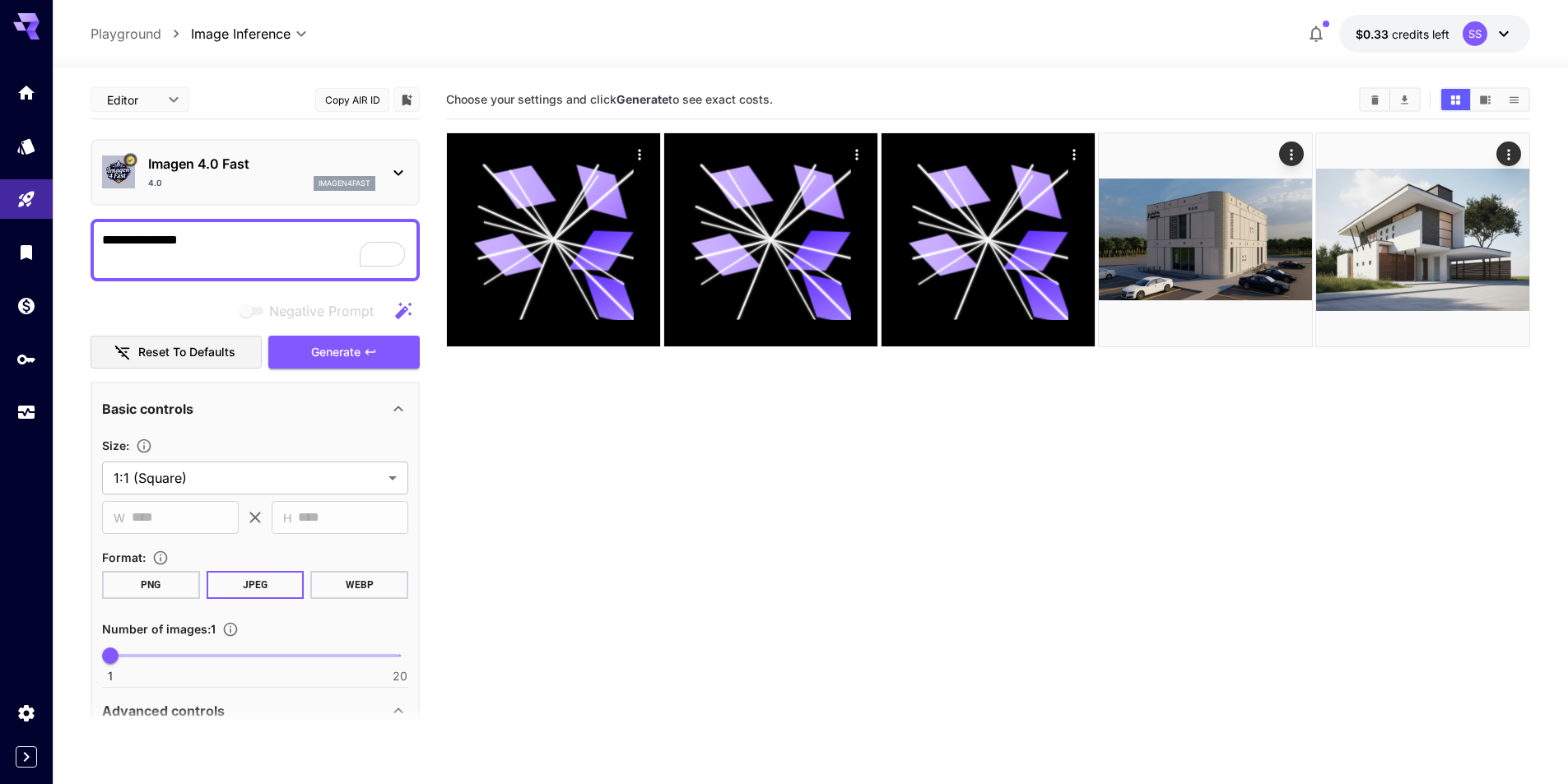
click at [297, 151] on div "Imagen 4.0 Fast 4.0 imagen4fast" at bounding box center [255, 172] width 307 height 50
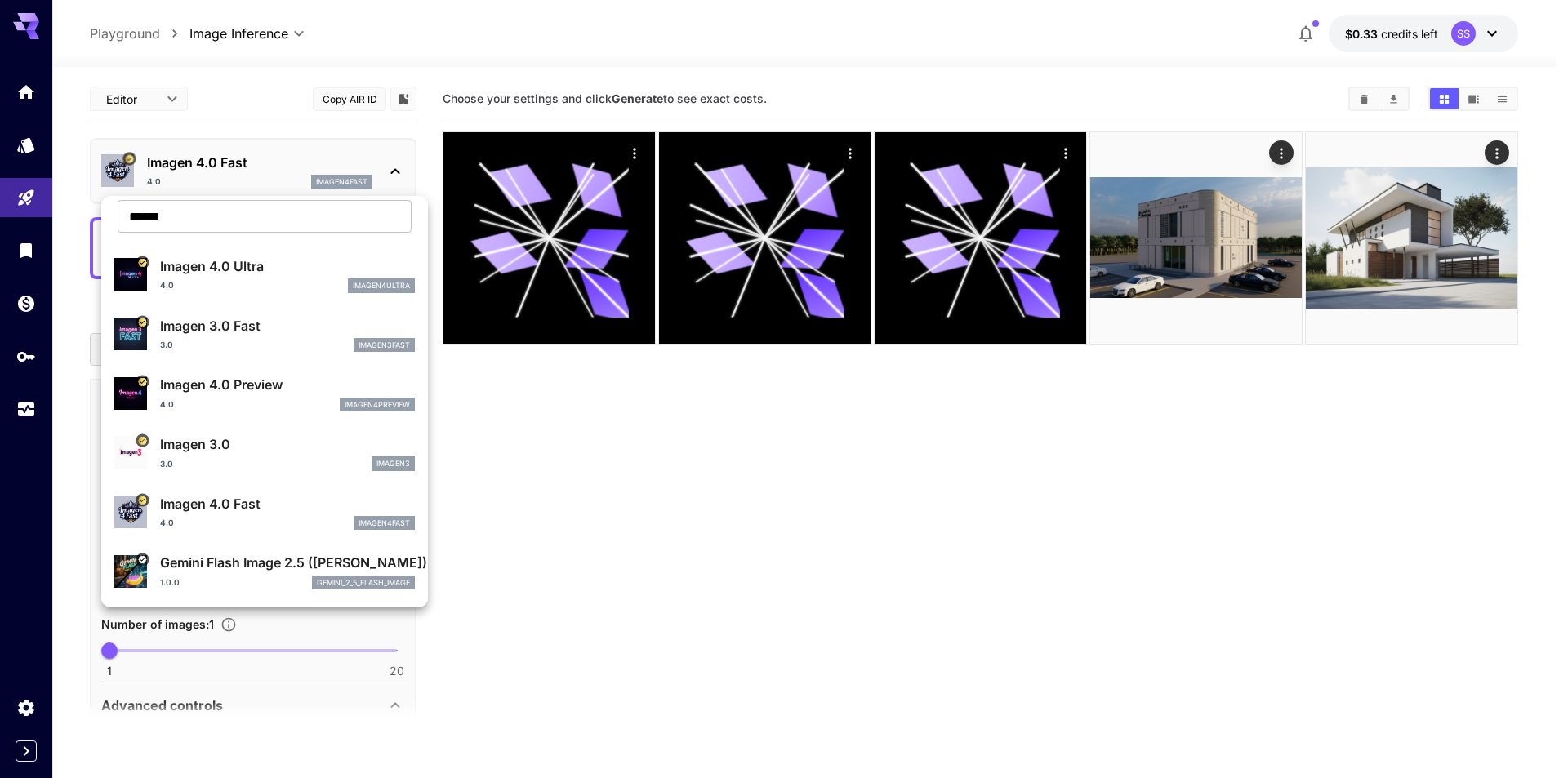
click at [239, 570] on p "Gemini Flash Image 2.5 ([PERSON_NAME])" at bounding box center [287, 562] width 255 height 19
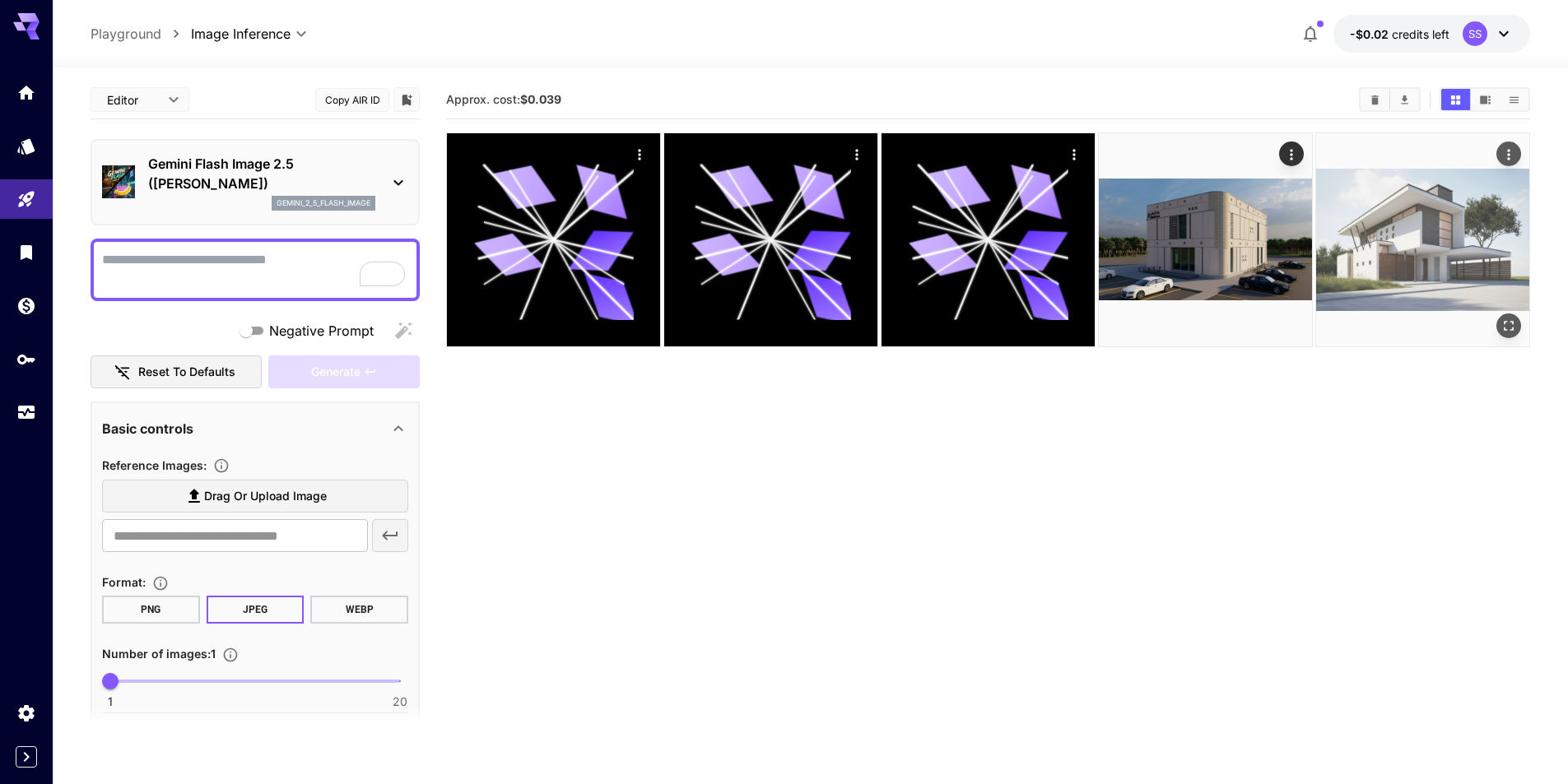
click at [1506, 324] on icon "Open in fullscreen" at bounding box center [1509, 326] width 17 height 17
